Goal: Information Seeking & Learning: Learn about a topic

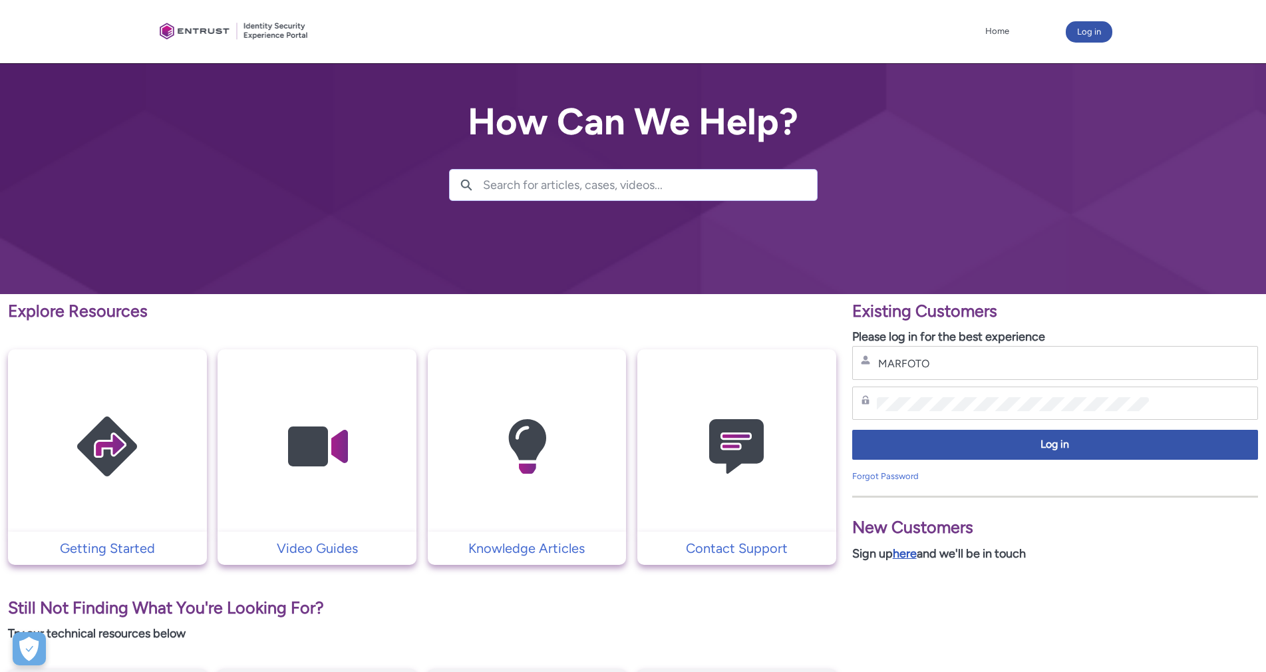
click at [906, 553] on link "here" at bounding box center [905, 553] width 24 height 15
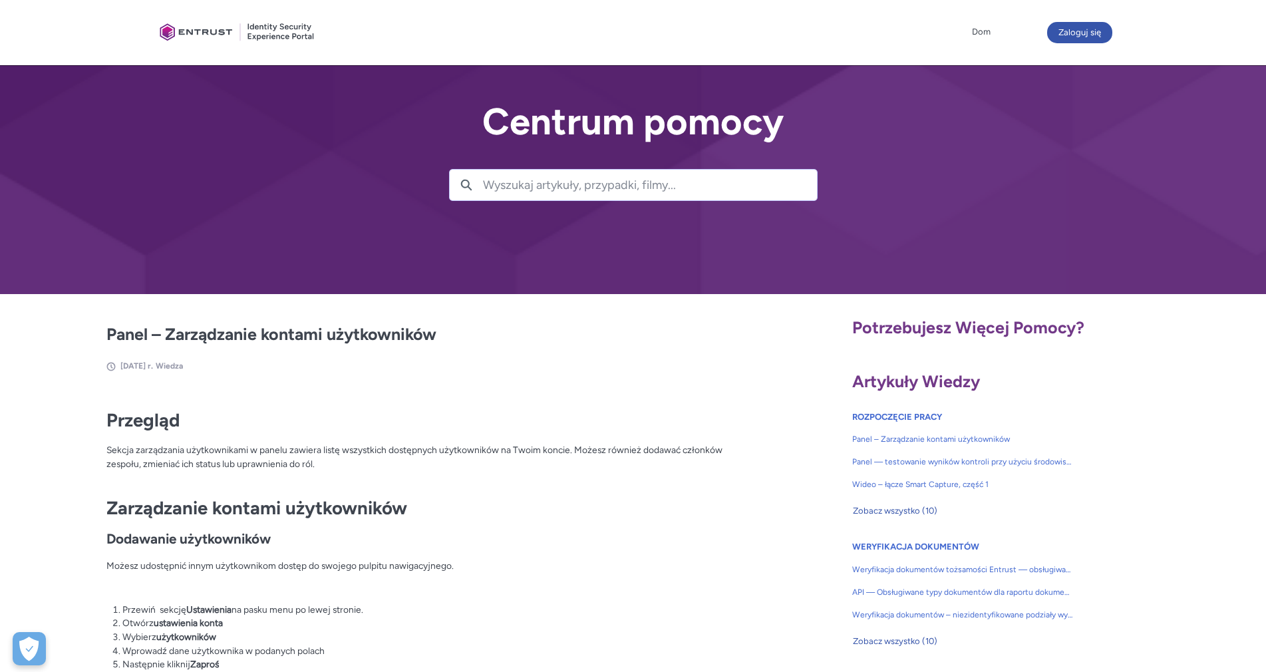
click at [661, 506] on h1 "Zarządzanie kontami użytkowników" at bounding box center [421, 508] width 631 height 22
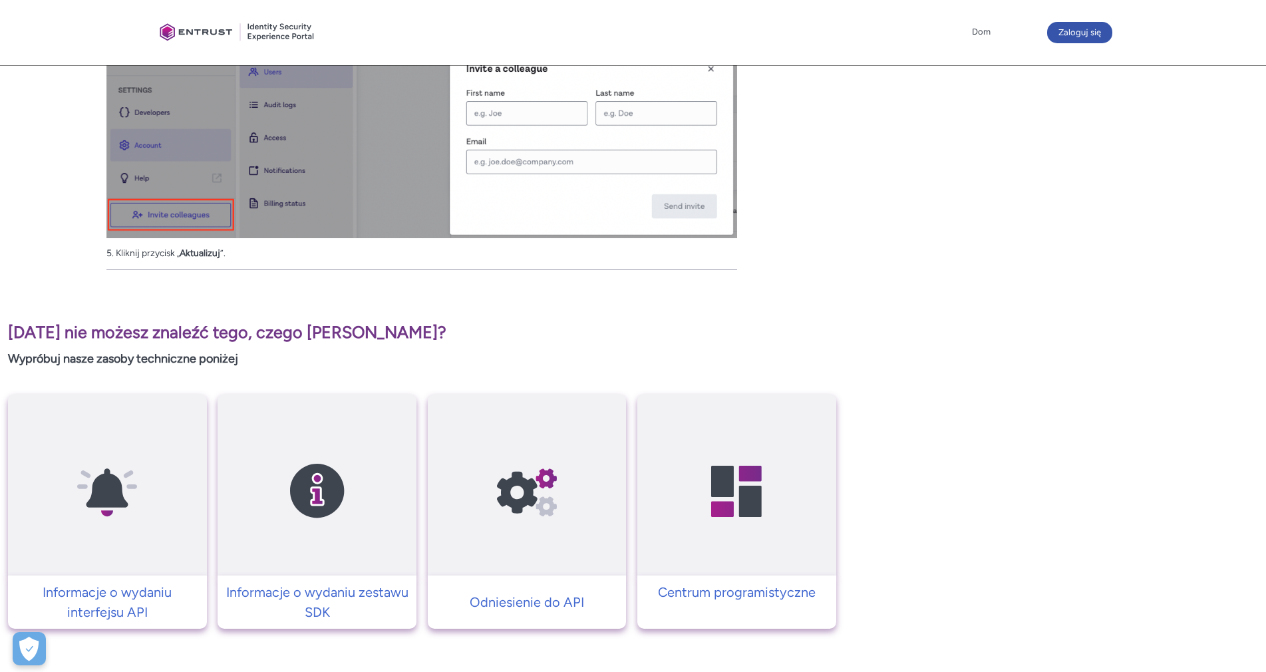
scroll to position [1594, 0]
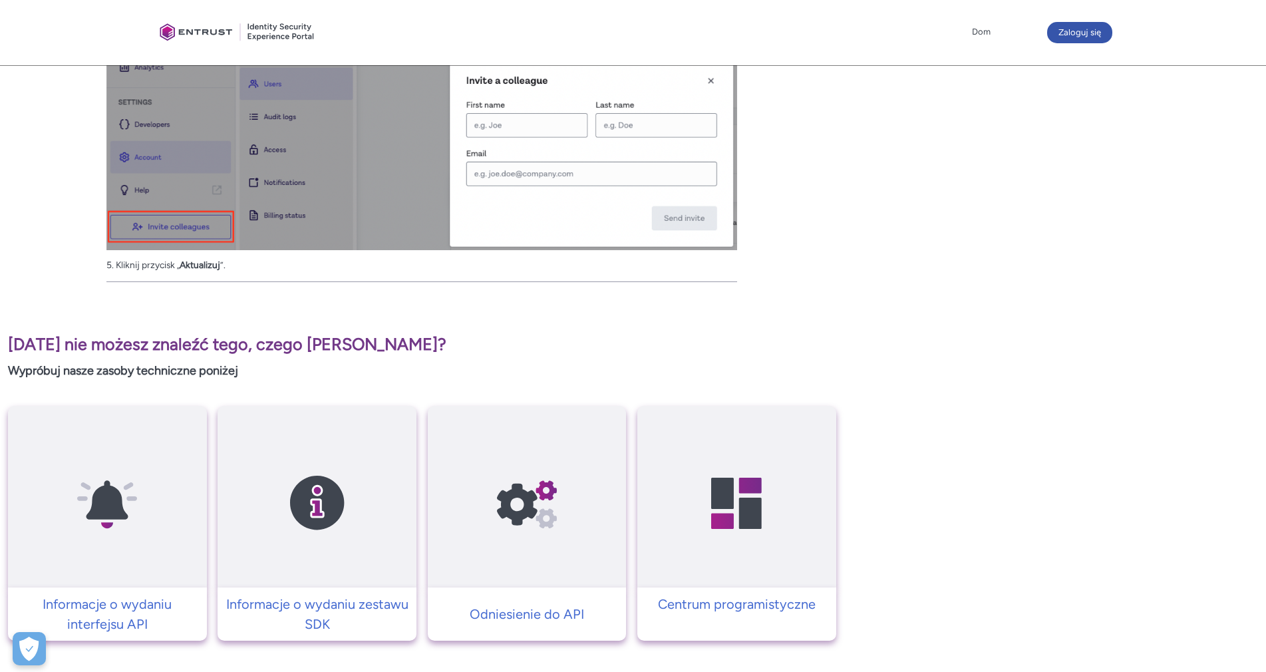
click at [721, 468] on img at bounding box center [736, 503] width 126 height 143
